Goal: Book appointment/travel/reservation

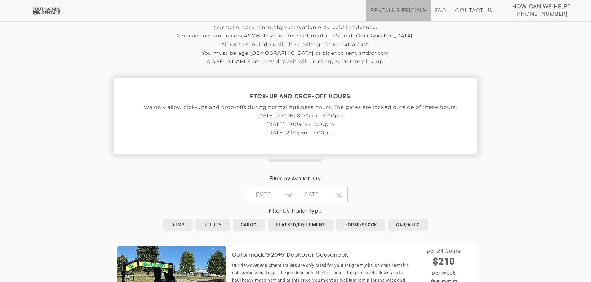
scroll to position [217, 0]
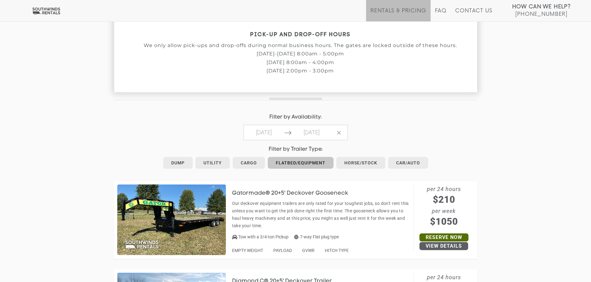
click at [300, 160] on link "Flatbed/Equipment" at bounding box center [301, 163] width 66 height 12
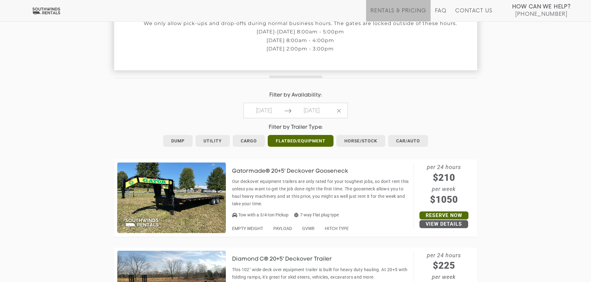
scroll to position [248, 0]
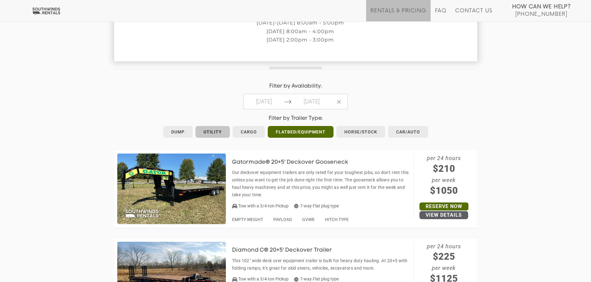
click at [207, 129] on link "Utility" at bounding box center [212, 132] width 34 height 12
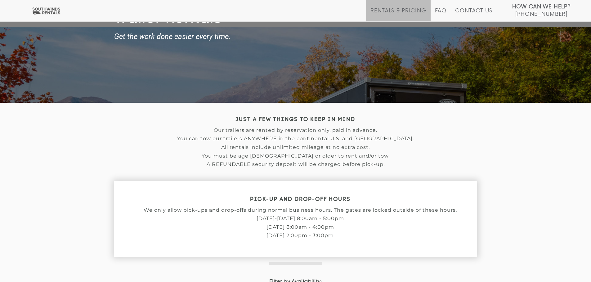
scroll to position [186, 0]
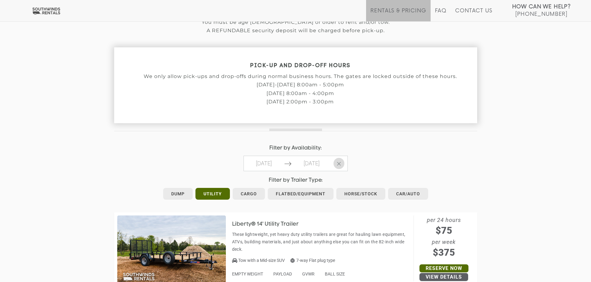
click at [339, 163] on icon "button" at bounding box center [338, 164] width 5 height 4
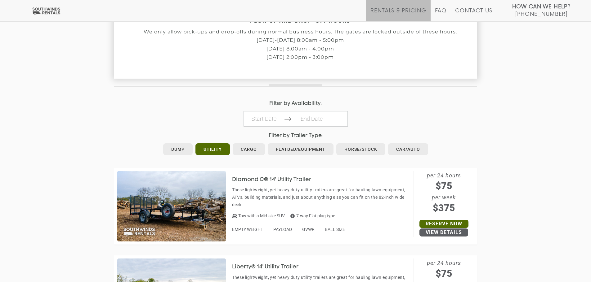
scroll to position [341, 0]
